Goal: Find specific page/section: Find specific page/section

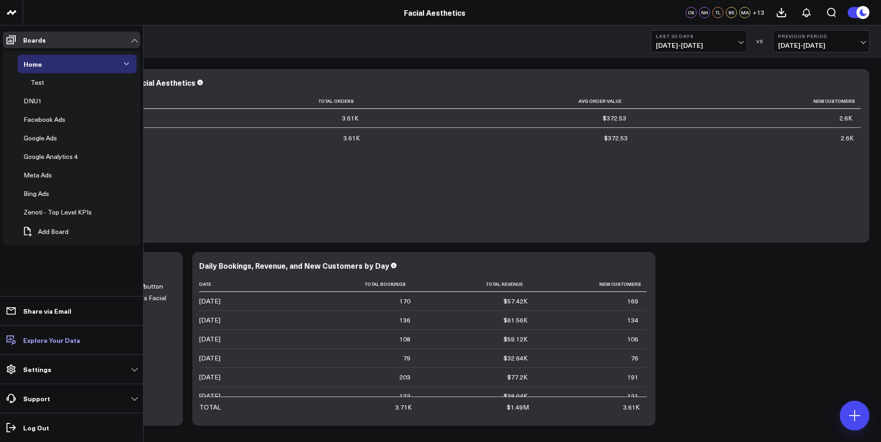
click at [49, 339] on p "Explore Your Data" at bounding box center [51, 339] width 57 height 7
